Goal: Task Accomplishment & Management: Manage account settings

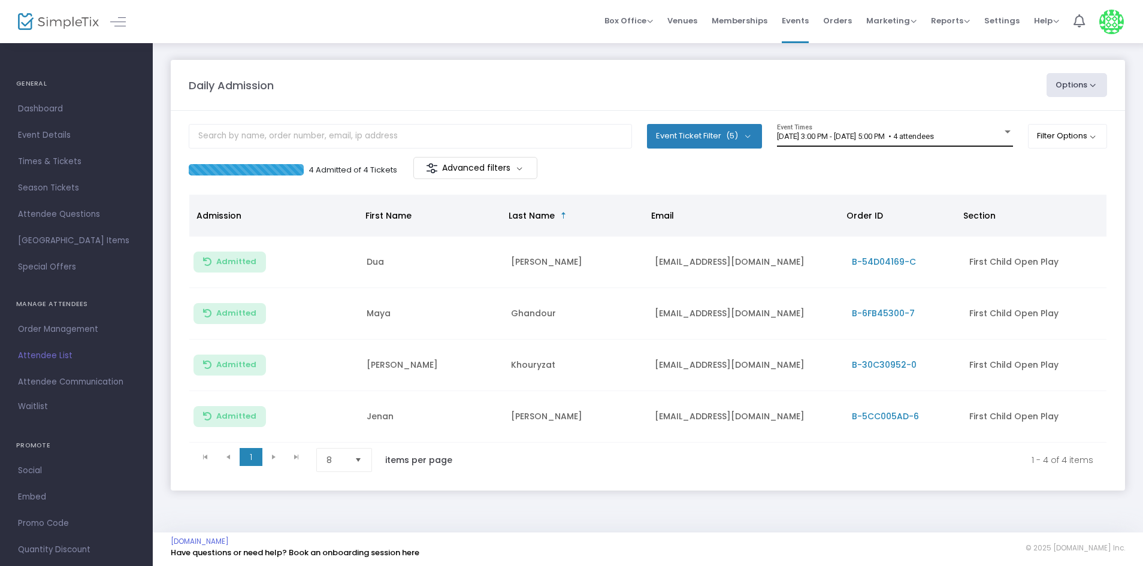
click at [894, 132] on span "[DATE] 3:00 PM - [DATE] 5:00 PM • 4 attendees" at bounding box center [855, 136] width 157 height 9
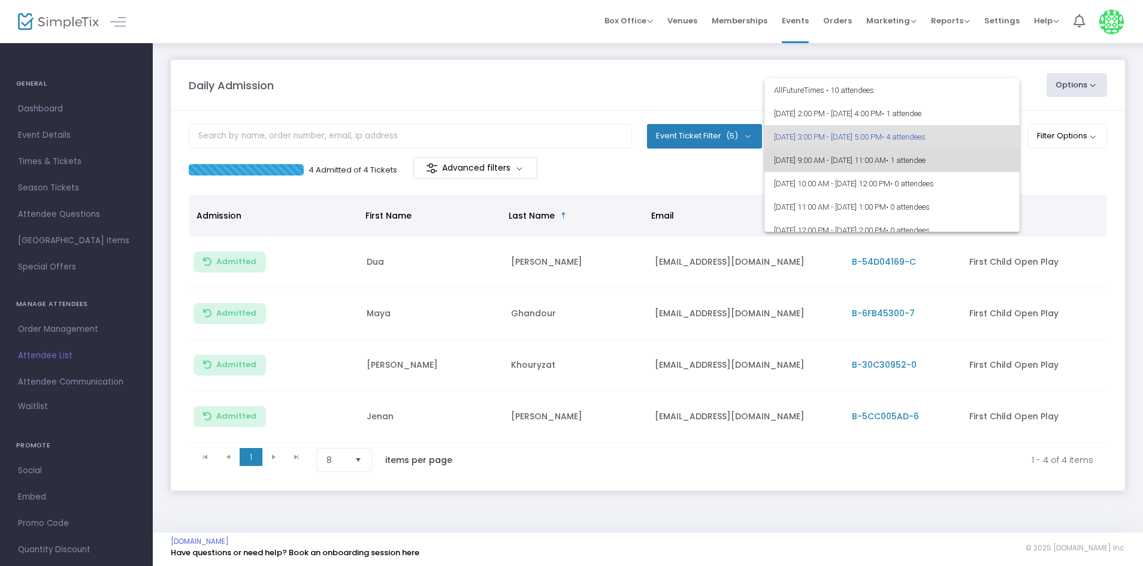
click at [934, 158] on span "[DATE] 9:00 AM - [DATE] 11:00 AM • 1 attendee" at bounding box center [892, 160] width 236 height 23
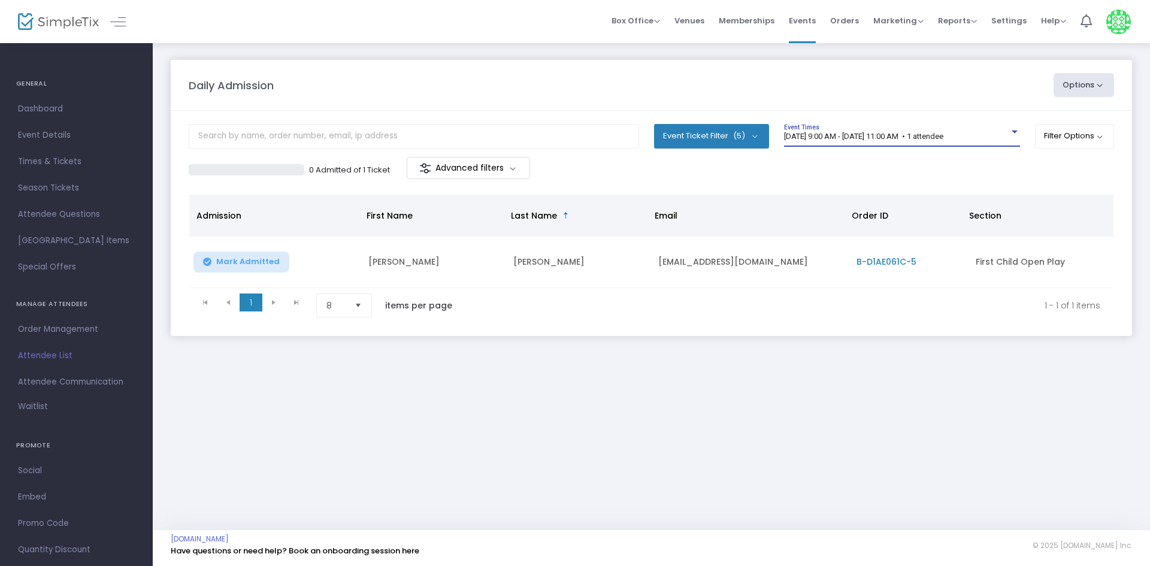
click at [932, 136] on span "[DATE] 9:00 AM - [DATE] 11:00 AM • 1 attendee" at bounding box center [863, 136] width 159 height 9
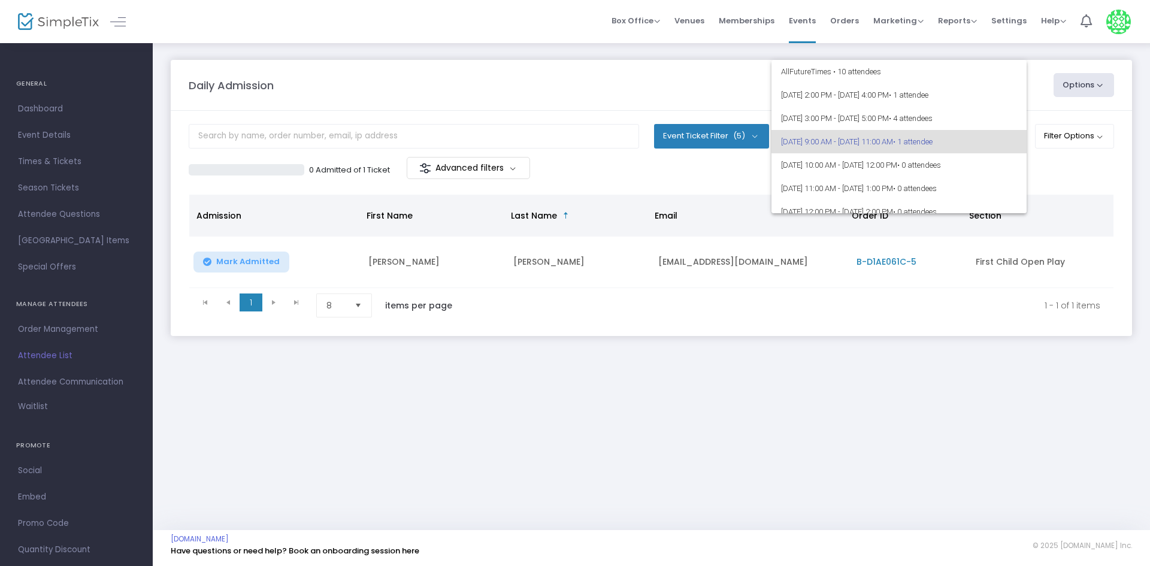
scroll to position [5, 0]
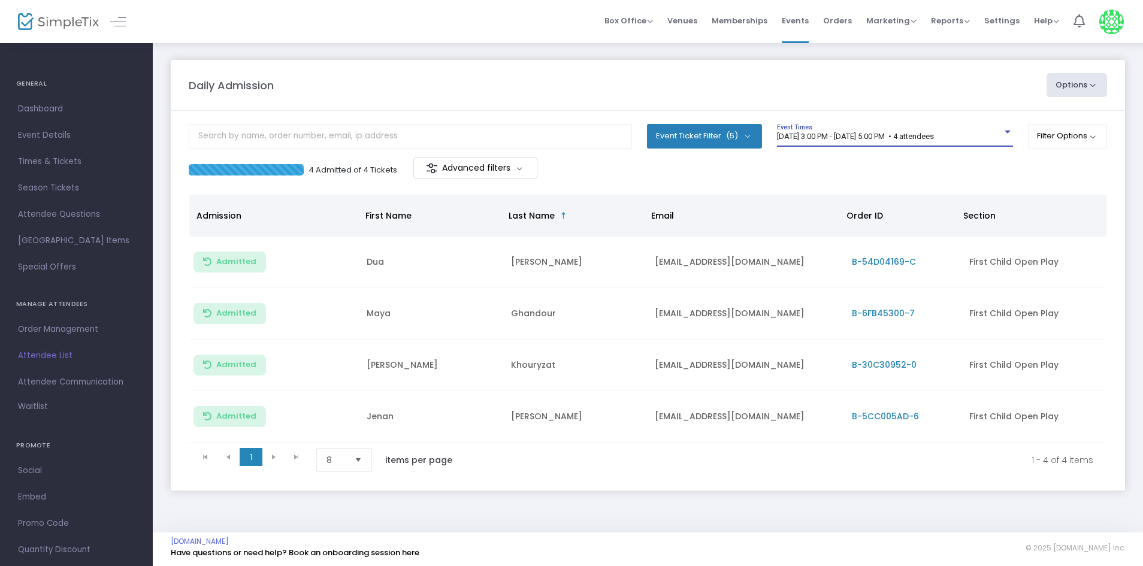
click at [852, 134] on span "[DATE] 3:00 PM - [DATE] 5:00 PM • 4 attendees" at bounding box center [855, 136] width 157 height 9
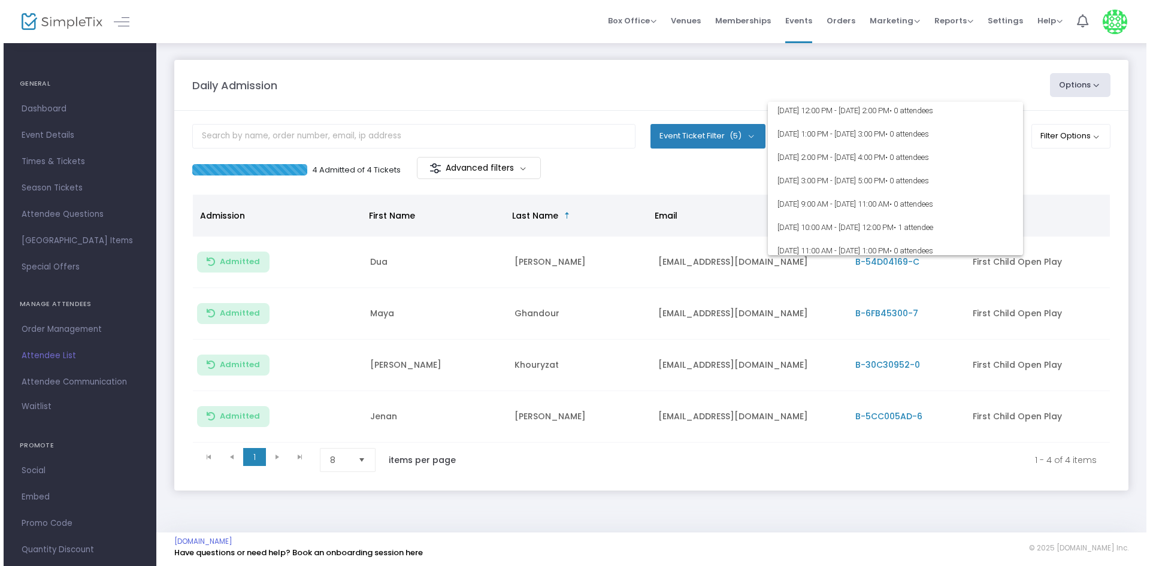
scroll to position [180, 0]
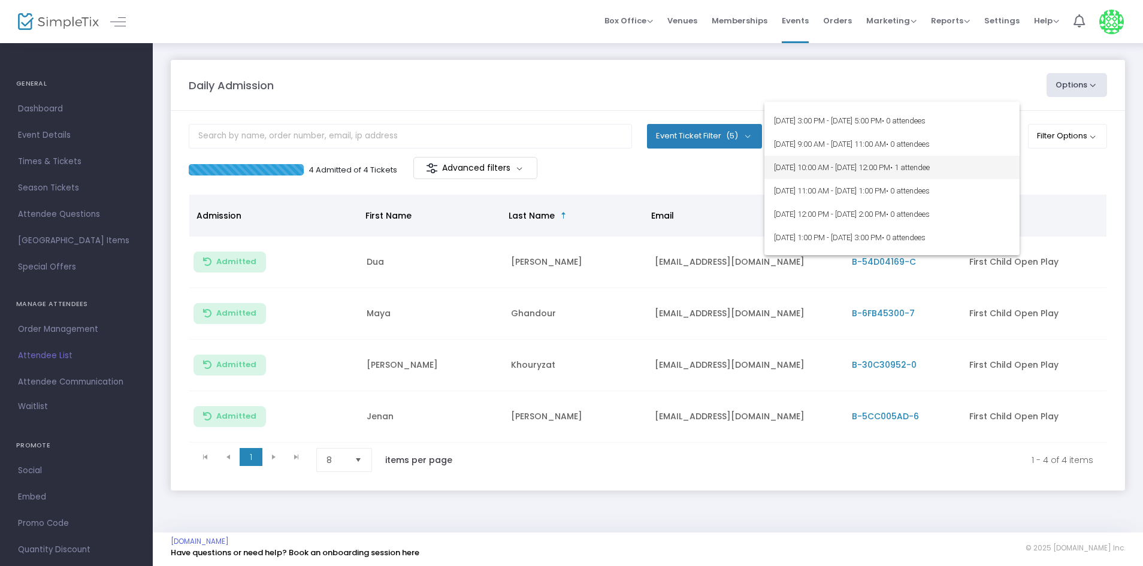
click at [833, 159] on span "8/20/2025 @ 10:00 AM - 8/20/2025 @ 12:00 PM • 1 attendee" at bounding box center [892, 167] width 236 height 23
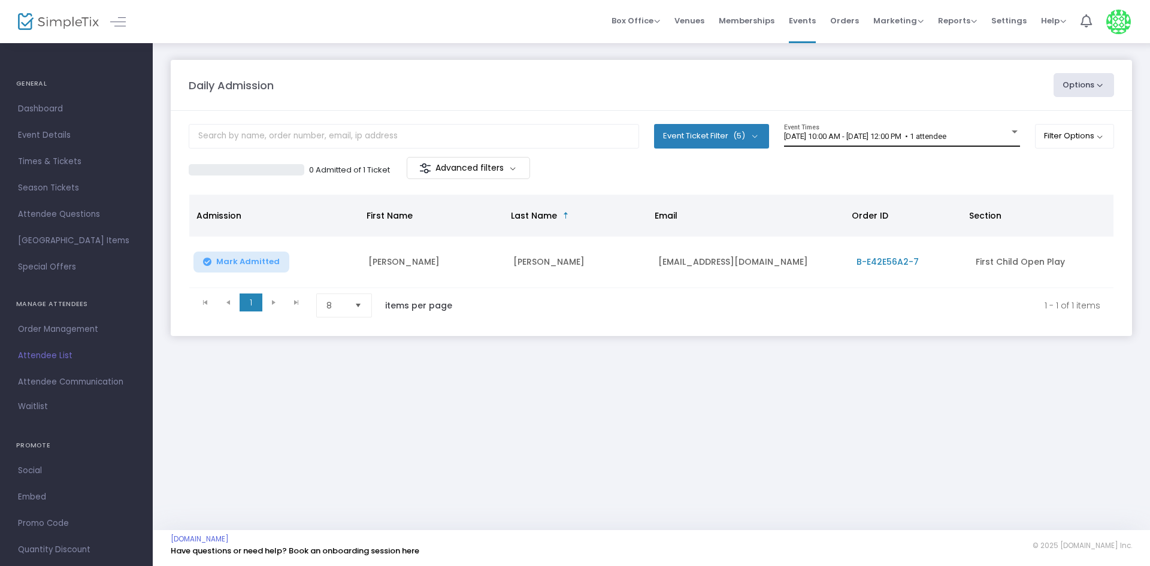
click at [857, 143] on div "8/20/2025 @ 10:00 AM - 8/20/2025 @ 12:00 PM • 1 attendee Event Times" at bounding box center [902, 135] width 236 height 23
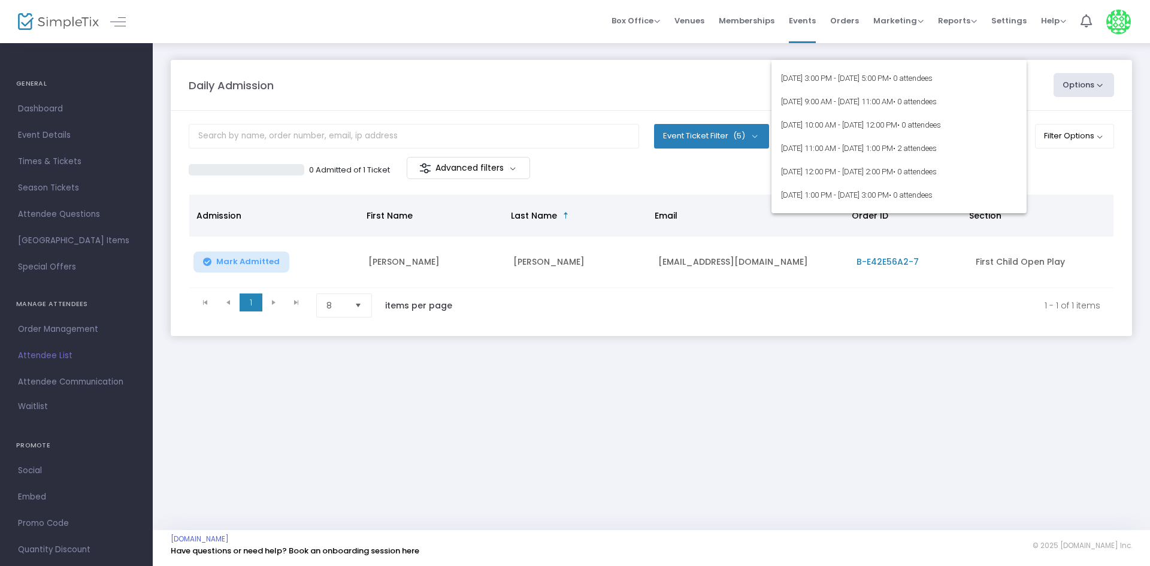
scroll to position [528, 0]
click at [853, 126] on span "8/22/2025 @ 11:00 AM - 8/22/2025 @ 1:00 PM • 2 attendees" at bounding box center [899, 127] width 236 height 23
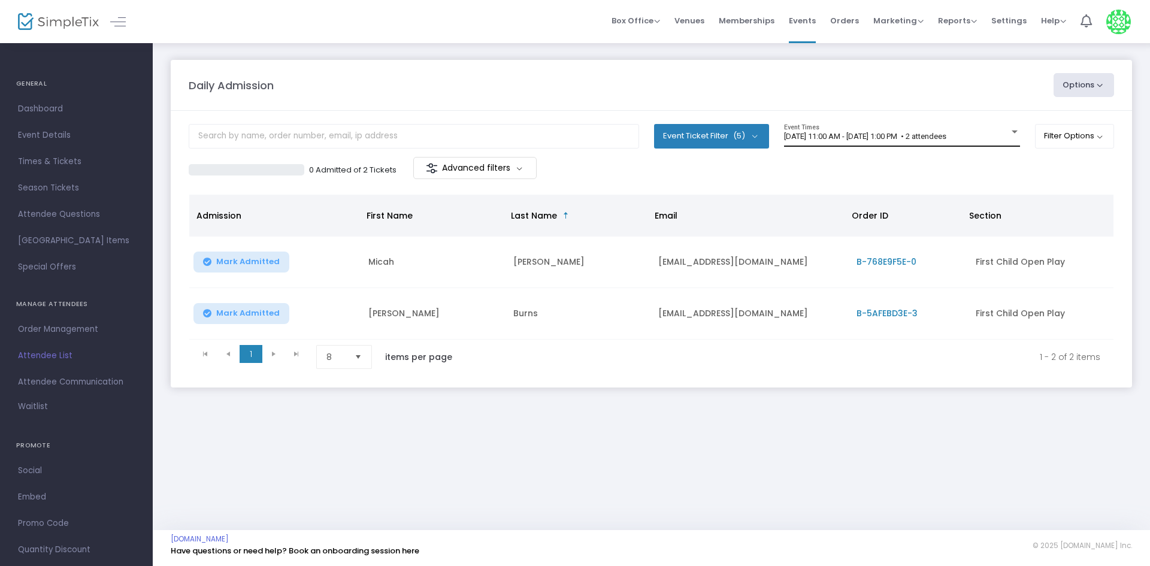
click at [851, 128] on div "8/22/2025 @ 11:00 AM - 8/22/2025 @ 1:00 PM • 2 attendees Event Times" at bounding box center [902, 135] width 236 height 23
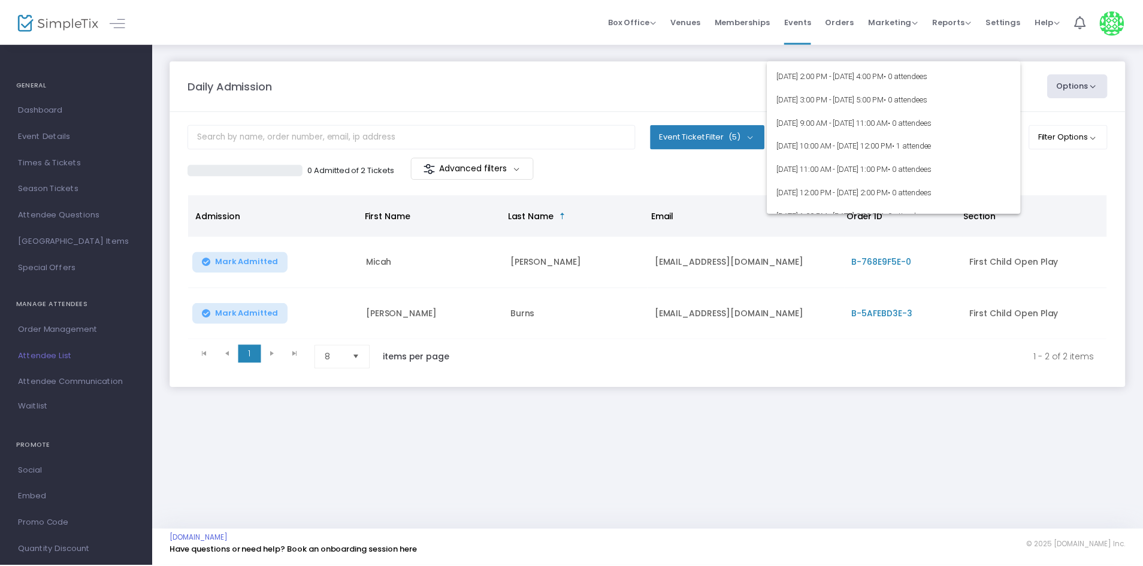
scroll to position [0, 0]
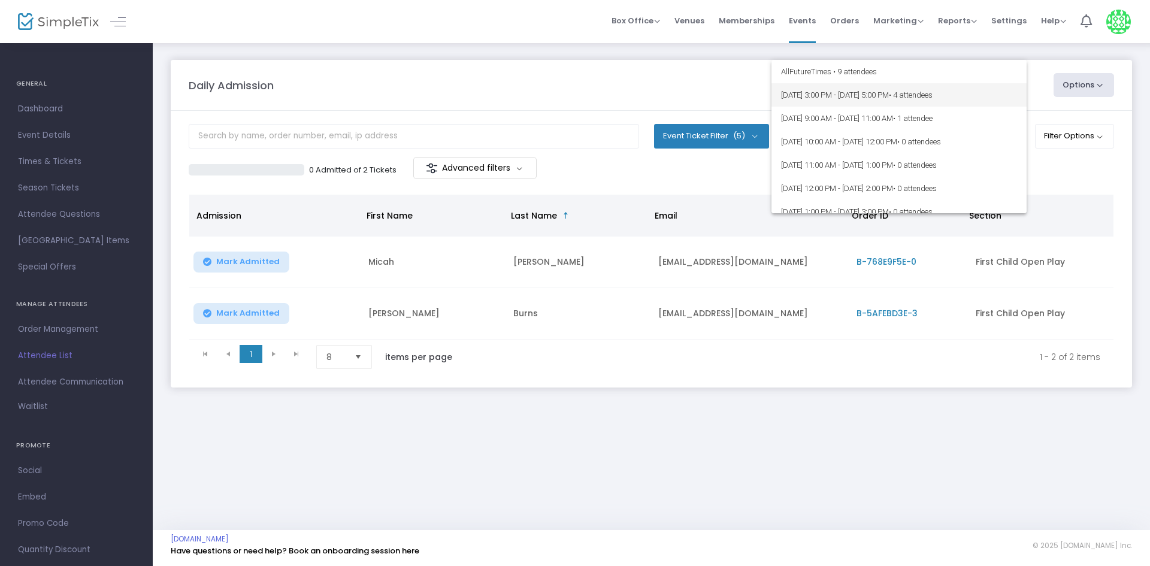
click at [872, 91] on span "8/18/2025 @ 3:00 PM - 8/18/2025 @ 5:00 PM • 4 attendees" at bounding box center [899, 94] width 236 height 23
